Goal: Check status: Check status

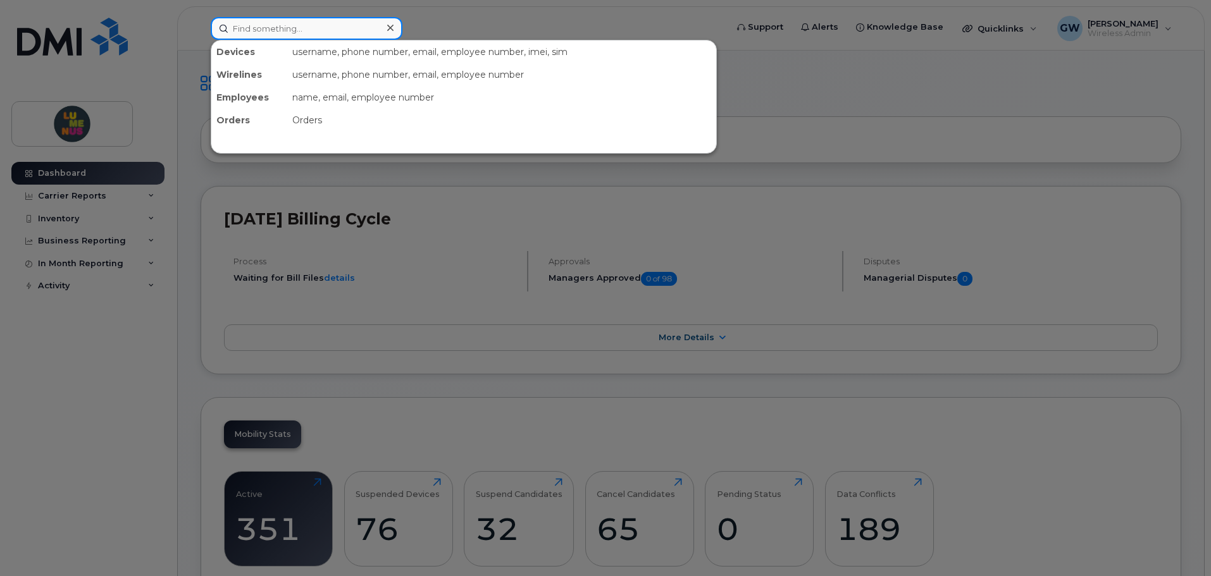
paste input "437 419-0399"
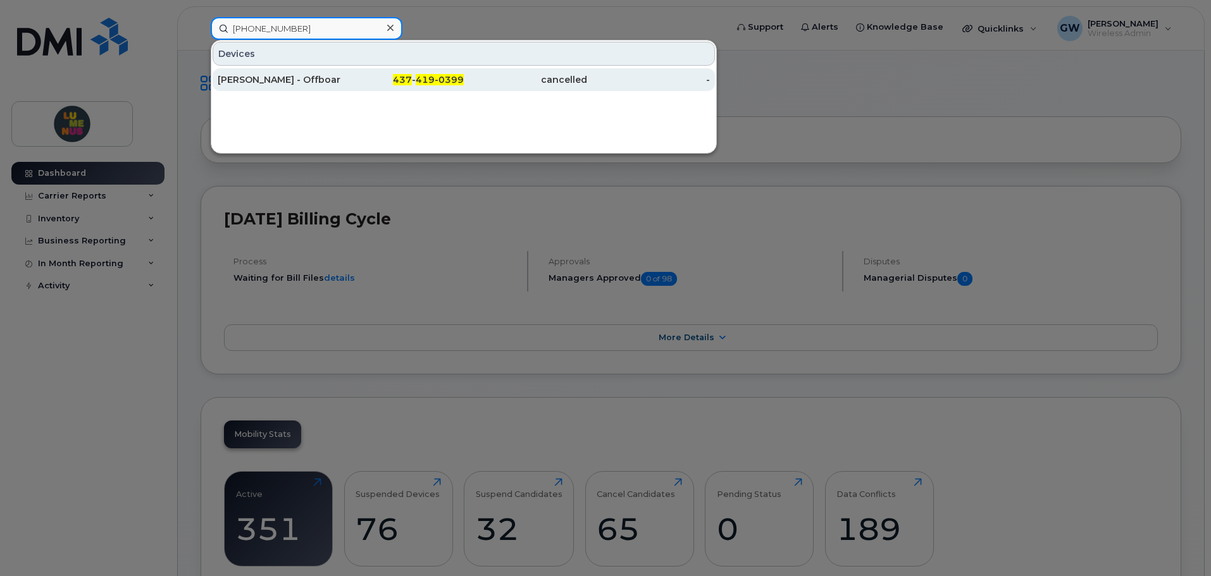
type input "437 419-0399"
click at [390, 76] on div "437 - 419-0399" at bounding box center [402, 79] width 123 height 13
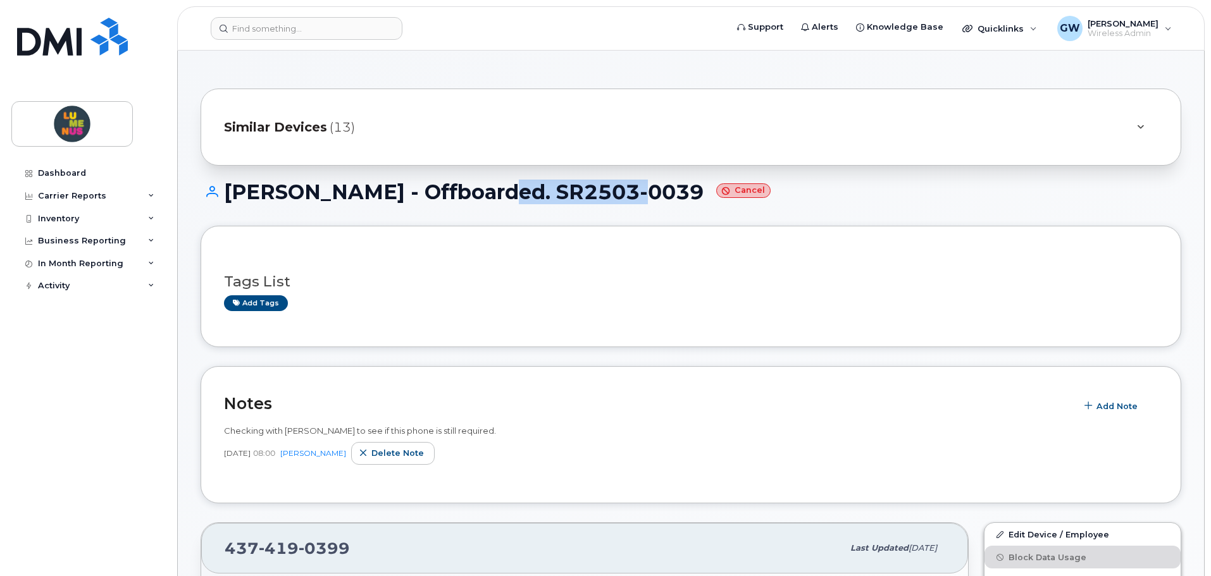
drag, startPoint x: 465, startPoint y: 190, endPoint x: 610, endPoint y: 197, distance: 145.7
click at [610, 197] on h1 "[PERSON_NAME] - Offboarded. SR2503-0039 Cancel" at bounding box center [691, 192] width 981 height 22
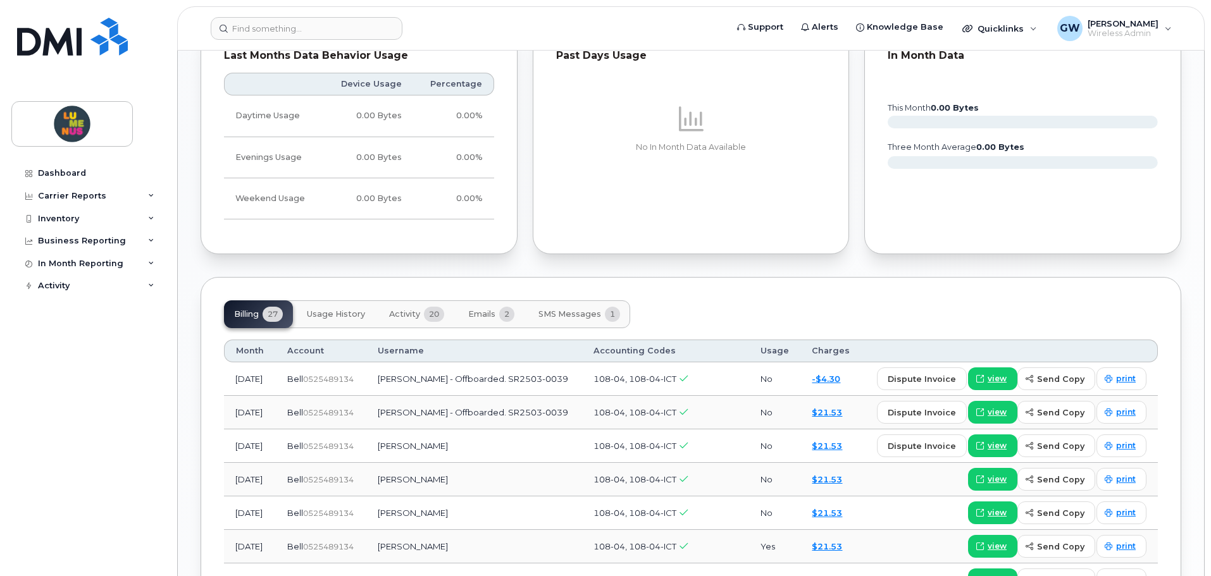
scroll to position [1075, 0]
